Goal: Information Seeking & Learning: Learn about a topic

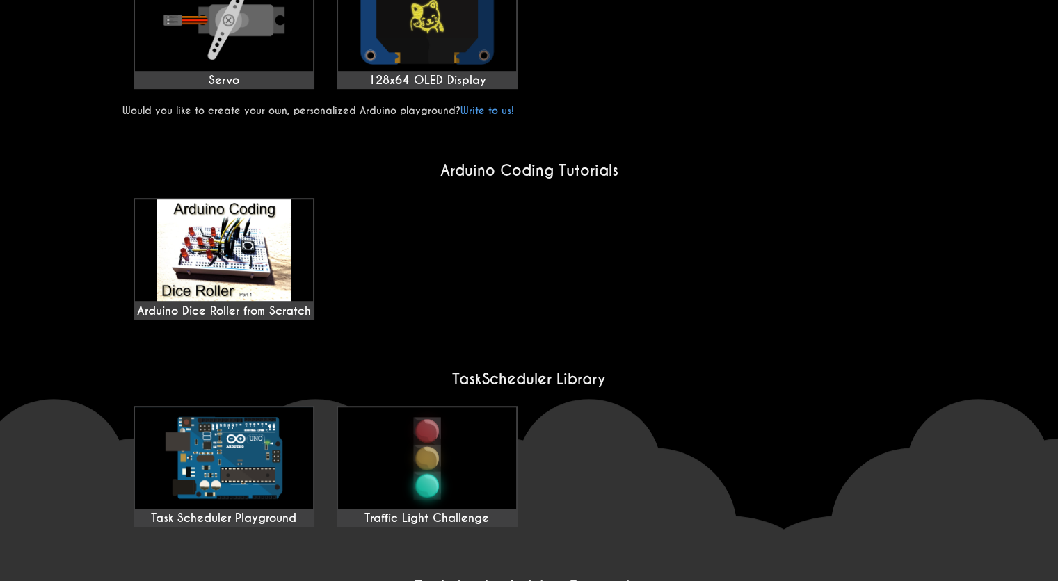
scroll to position [1086, 0]
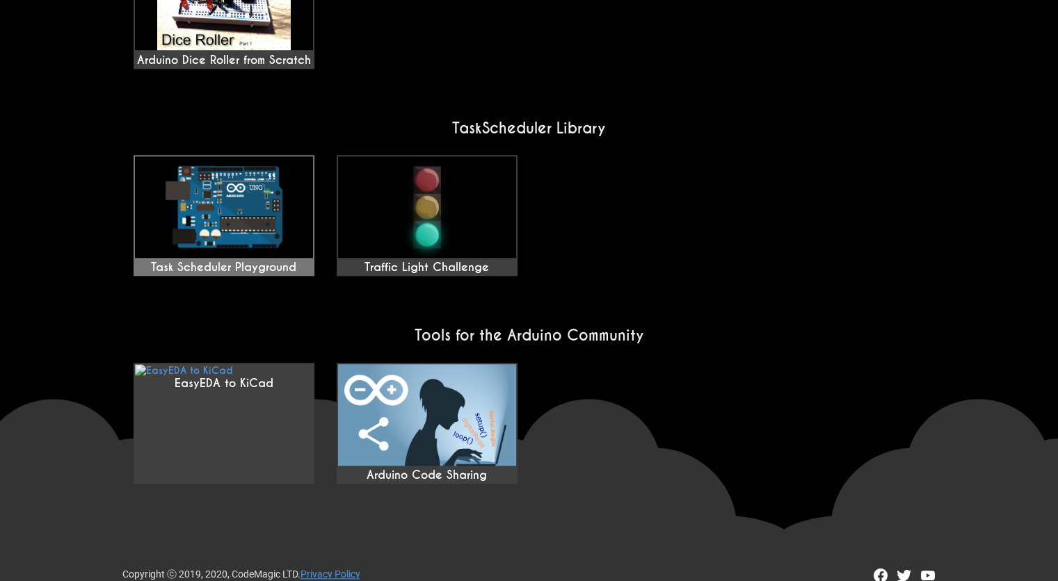
click at [243, 187] on img at bounding box center [224, 207] width 178 height 102
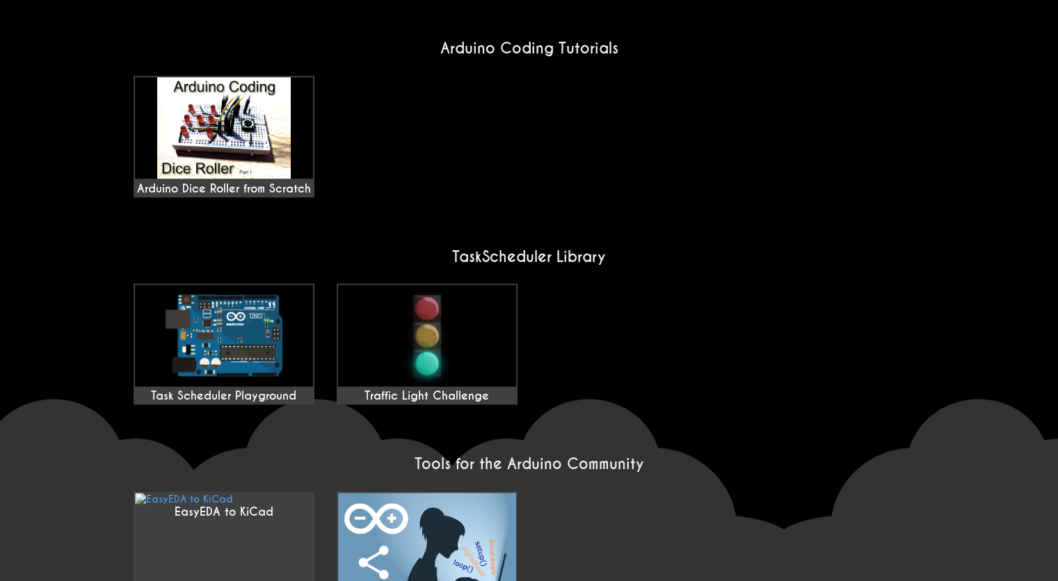
scroll to position [1086, 0]
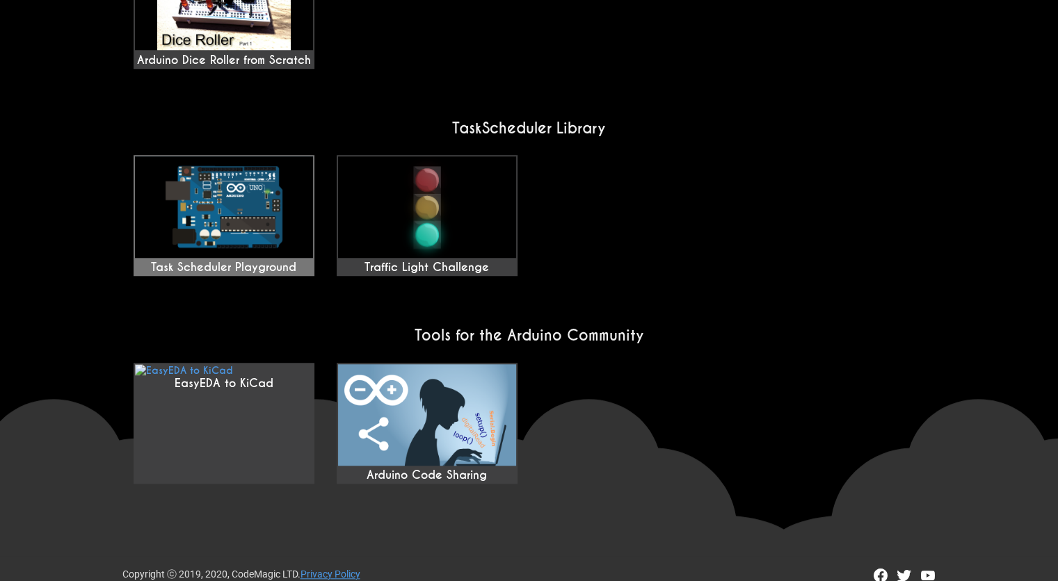
click at [267, 228] on img at bounding box center [224, 207] width 178 height 102
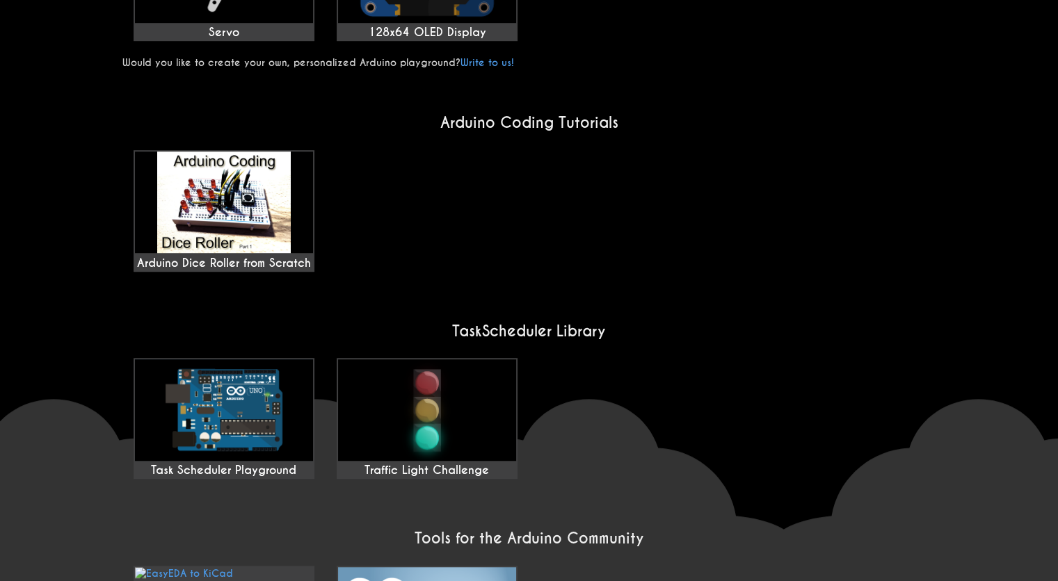
scroll to position [947, 0]
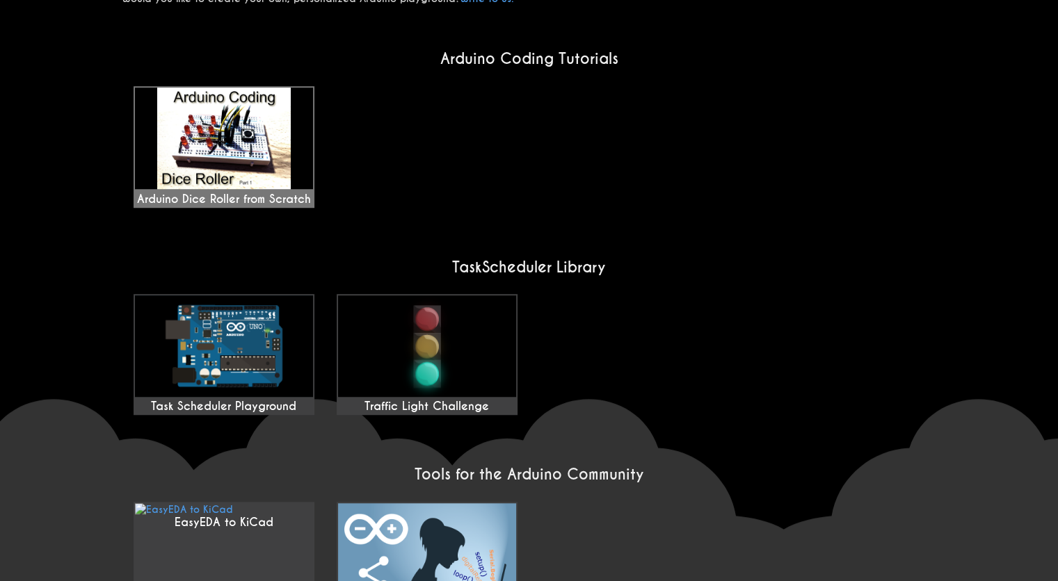
click at [291, 159] on div "Arduino Dice Roller from Scratch" at bounding box center [224, 147] width 178 height 119
